Goal: Task Accomplishment & Management: Manage account settings

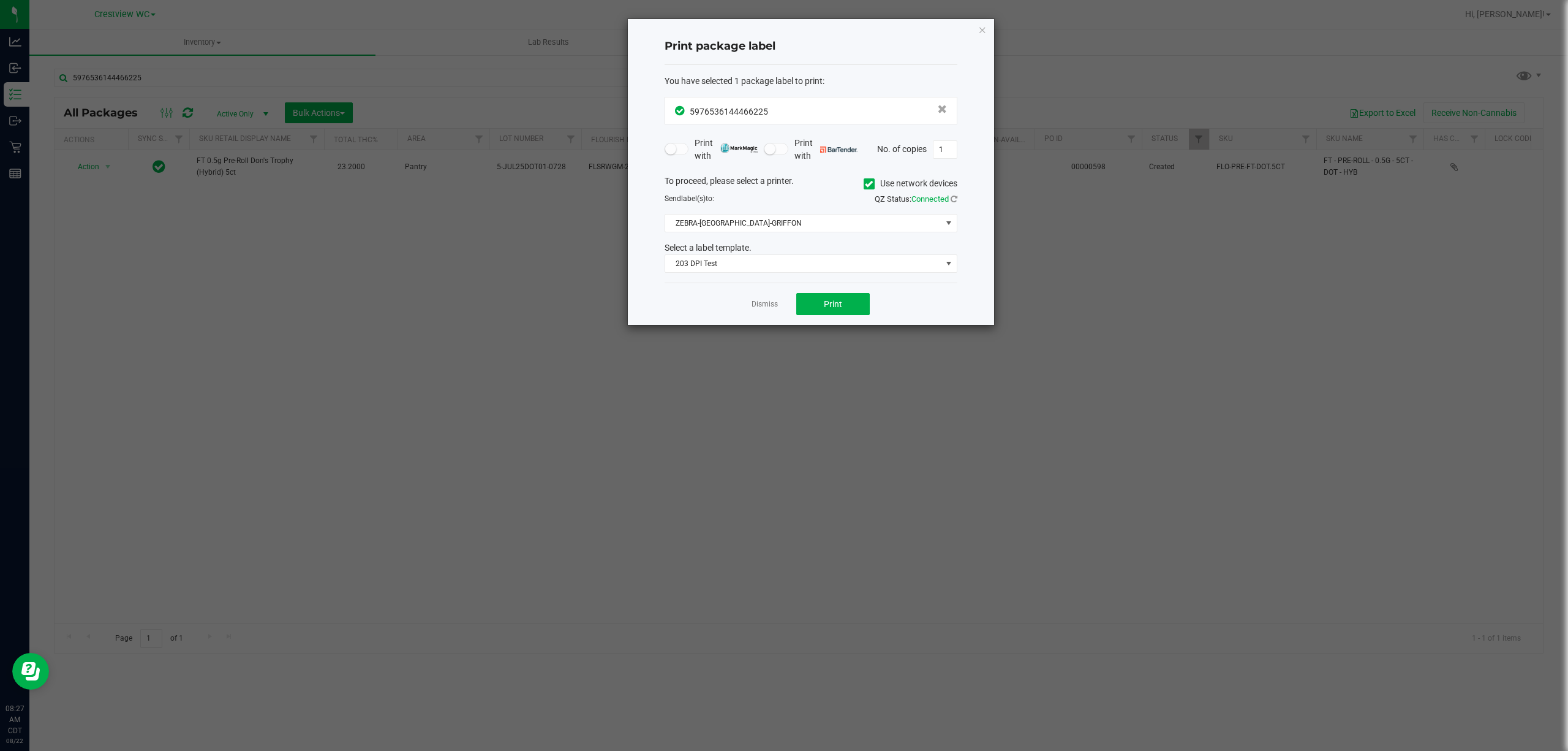
click at [760, 293] on div "Dismiss Print" at bounding box center [810, 304] width 293 height 42
drag, startPoint x: 770, startPoint y: 309, endPoint x: 763, endPoint y: 305, distance: 8.1
click at [770, 307] on link "Dismiss" at bounding box center [765, 304] width 27 height 11
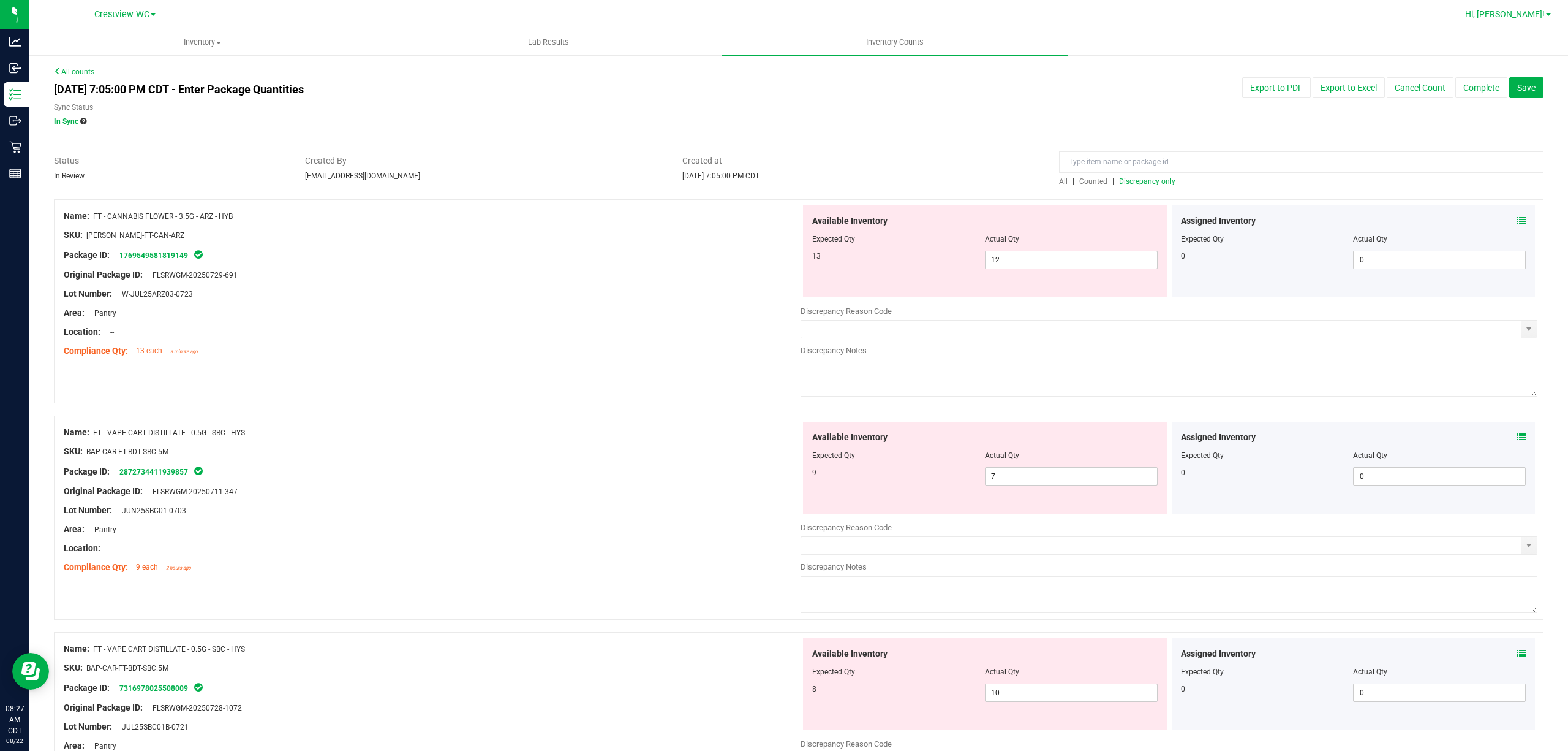
click at [1515, 13] on span "Hi, [PERSON_NAME]!" at bounding box center [1506, 14] width 80 height 10
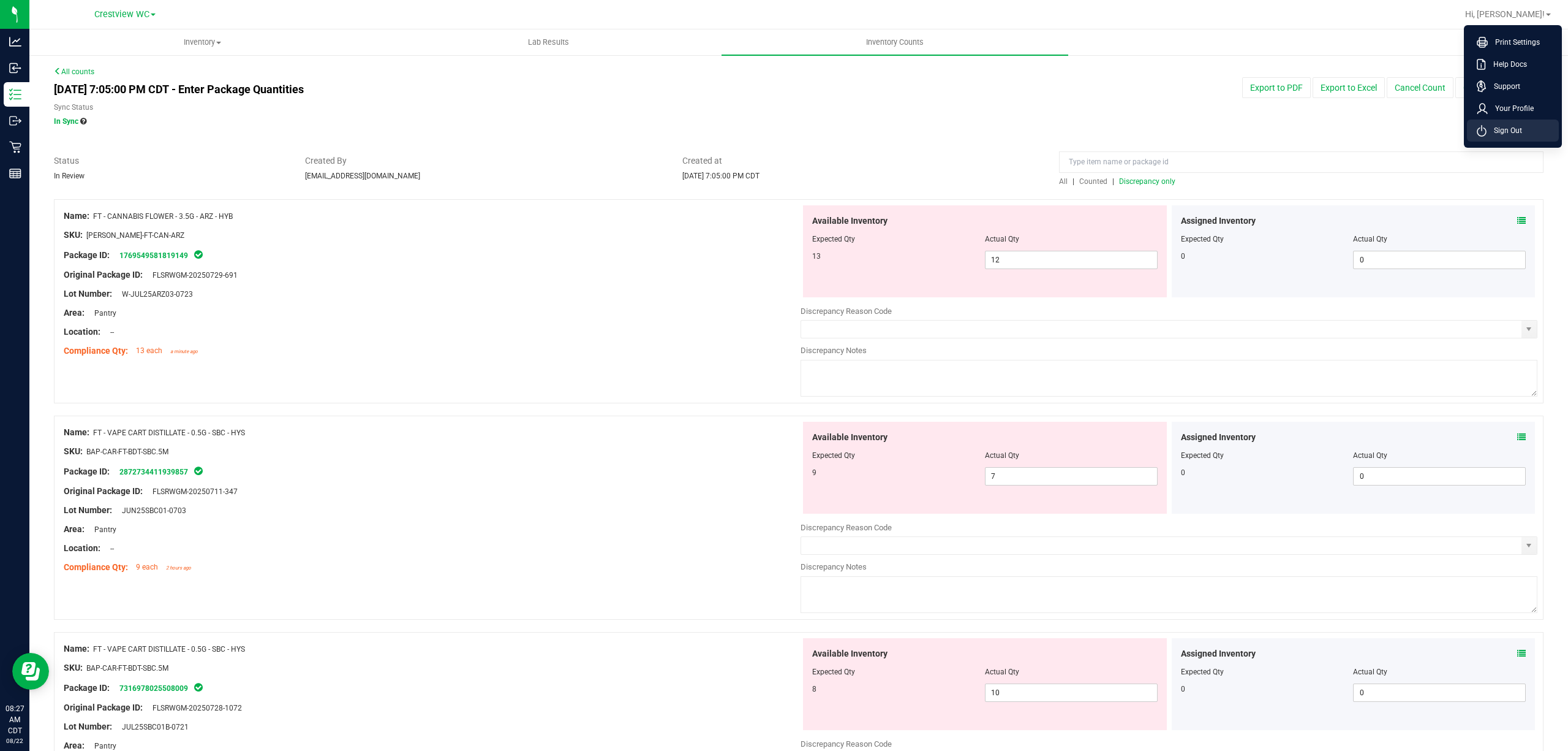
click at [1493, 133] on span "Sign Out" at bounding box center [1504, 130] width 36 height 12
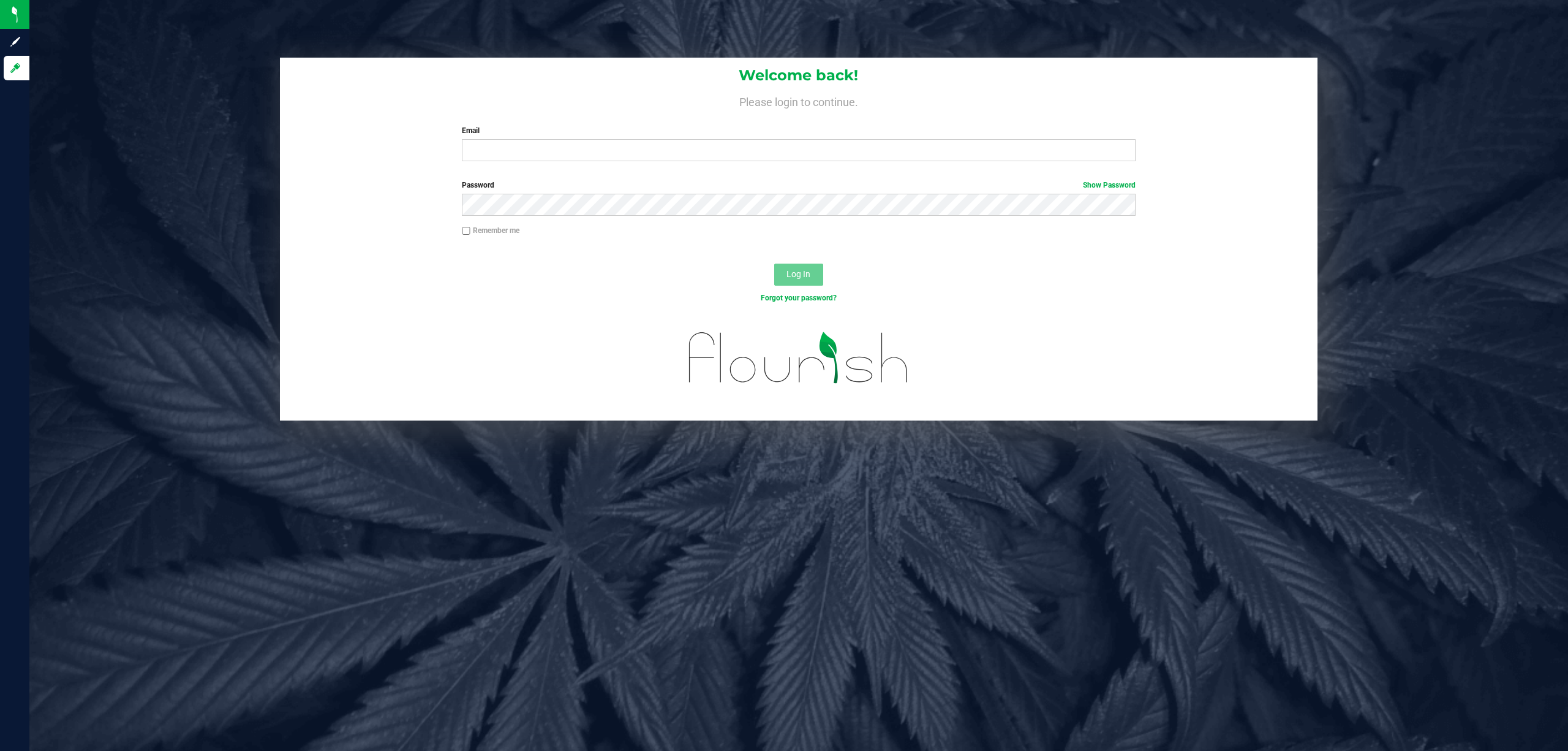
click at [538, 166] on div "Welcome back! Please login to continue. Email Required Please format your email…" at bounding box center [799, 114] width 1038 height 114
click at [544, 157] on input "Email" at bounding box center [798, 149] width 674 height 22
type input "[EMAIL_ADDRESS][DOMAIN_NAME]"
click at [775, 263] on button "Log In" at bounding box center [799, 274] width 49 height 22
